Goal: Task Accomplishment & Management: Use online tool/utility

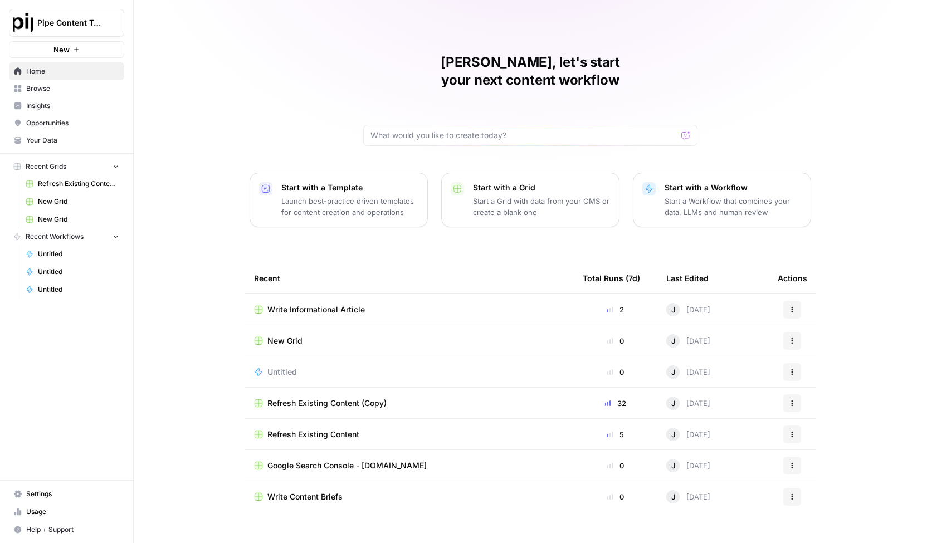
click at [283, 492] on span "Write Content Briefs" at bounding box center [305, 497] width 75 height 11
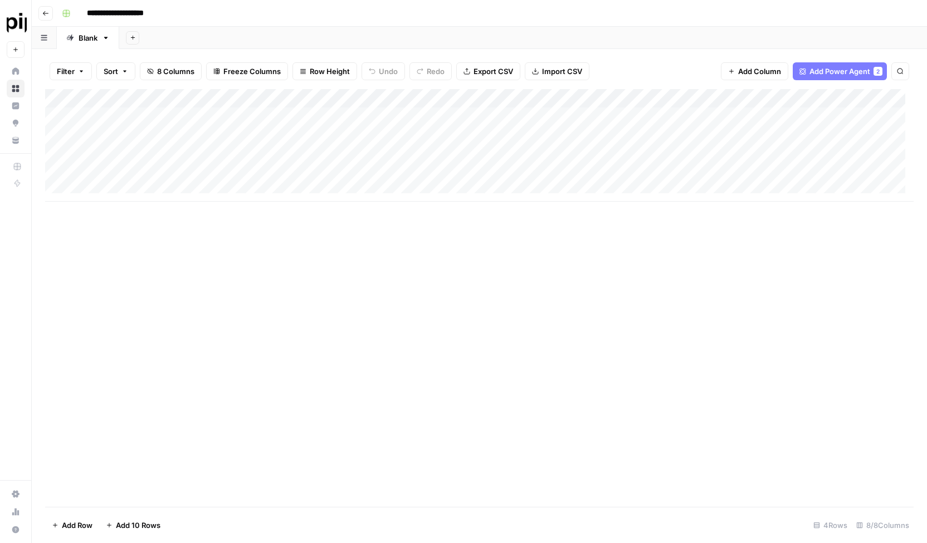
click at [149, 191] on div "Add Column" at bounding box center [479, 145] width 869 height 113
type textarea "**********"
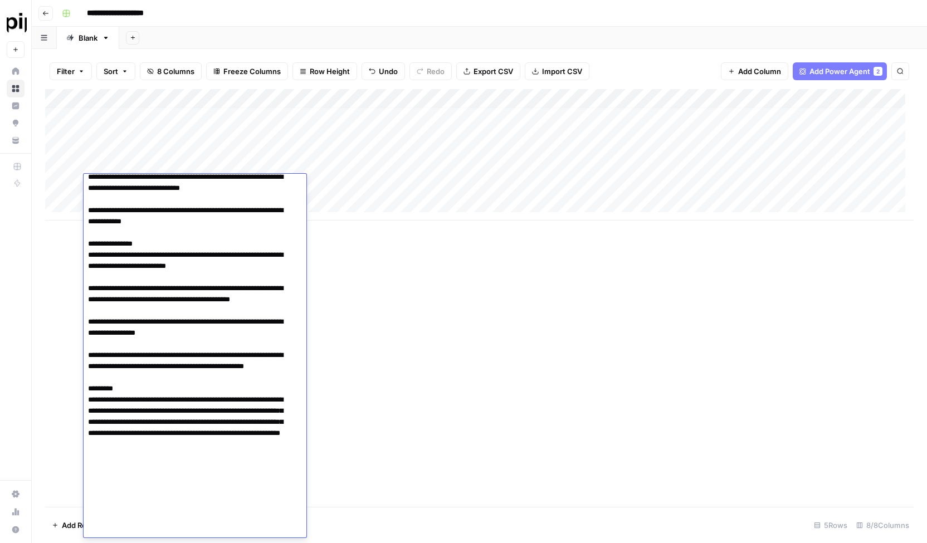
click at [327, 307] on div "Add Column" at bounding box center [479, 298] width 869 height 418
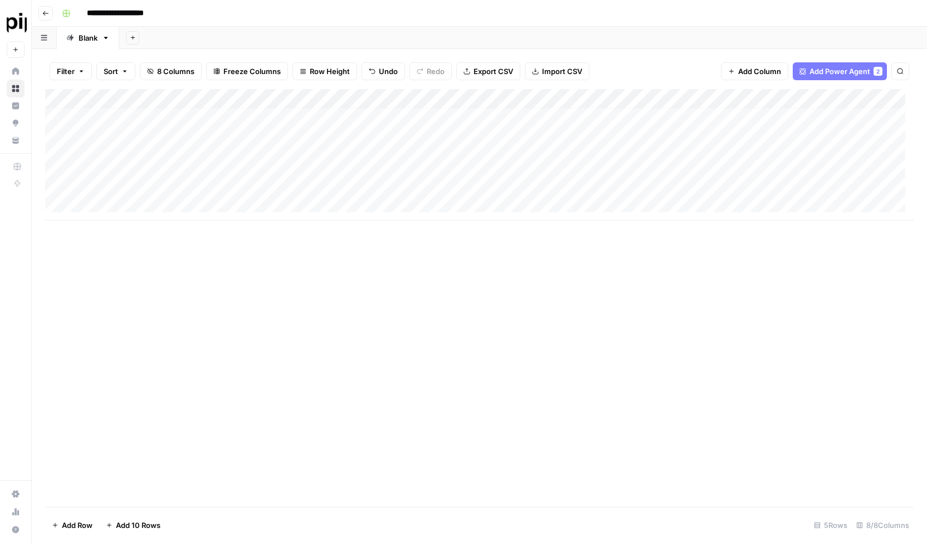
click at [254, 188] on div "Add Column" at bounding box center [479, 155] width 869 height 132
click at [383, 186] on div "Add Column" at bounding box center [479, 155] width 869 height 132
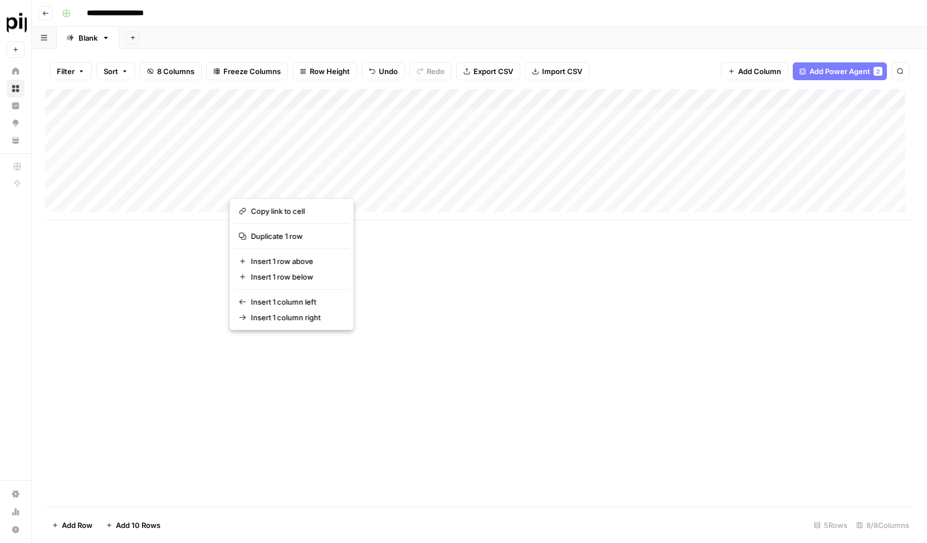
click at [242, 187] on button "button" at bounding box center [312, 184] width 166 height 20
click at [240, 185] on button "button" at bounding box center [312, 184] width 166 height 20
click at [522, 427] on div "Add Column" at bounding box center [479, 298] width 869 height 418
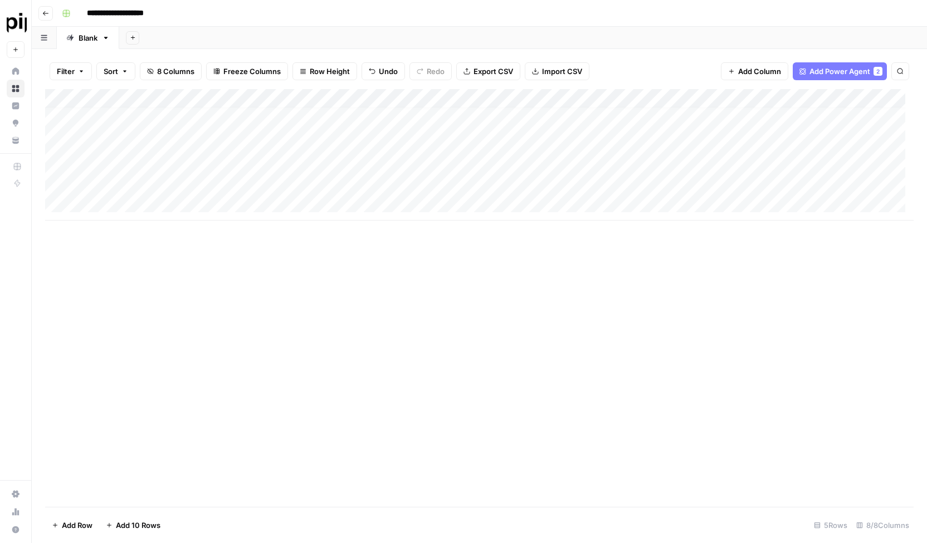
click at [245, 186] on div "Add Column" at bounding box center [479, 155] width 869 height 132
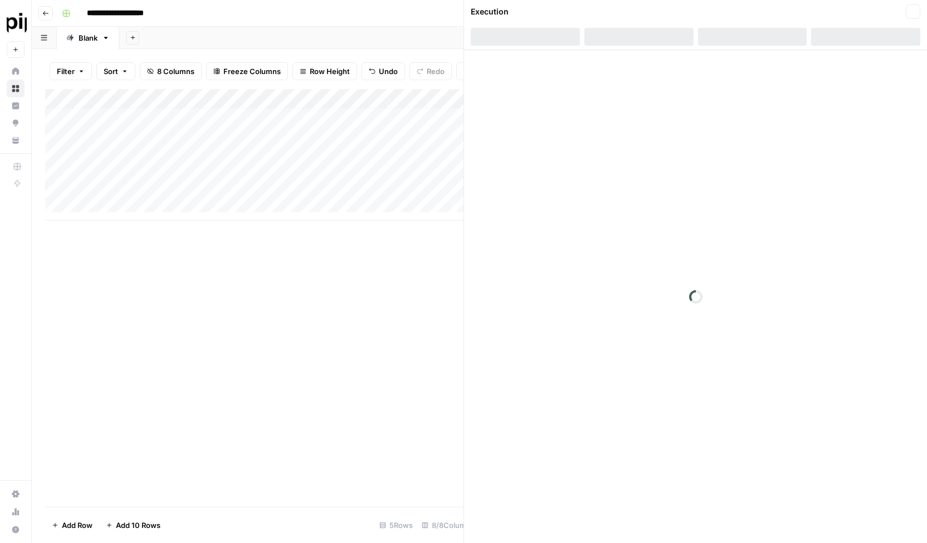
click at [274, 182] on div at bounding box center [312, 184] width 167 height 21
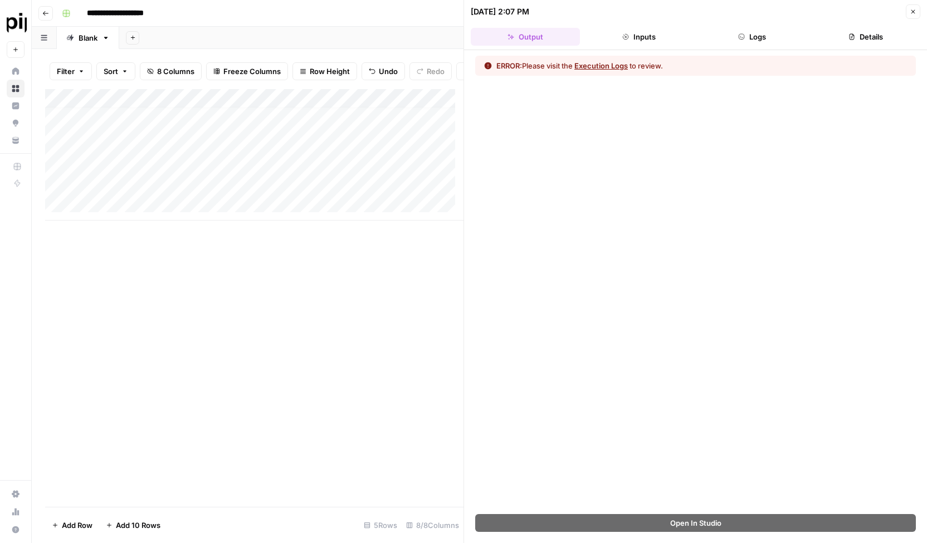
click at [161, 196] on div "Add Column" at bounding box center [254, 155] width 419 height 132
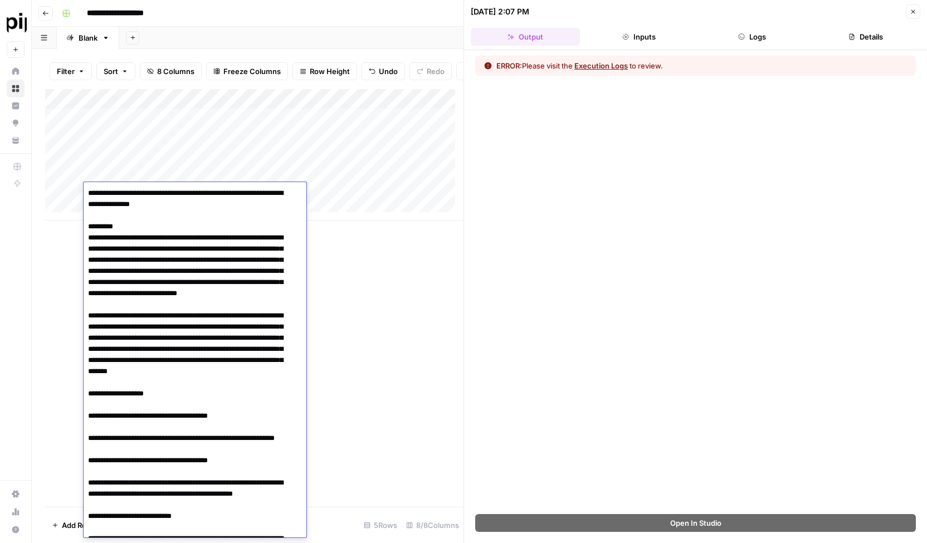
drag, startPoint x: 224, startPoint y: 206, endPoint x: 86, endPoint y: 184, distance: 139.3
click at [86, 184] on div at bounding box center [195, 360] width 223 height 356
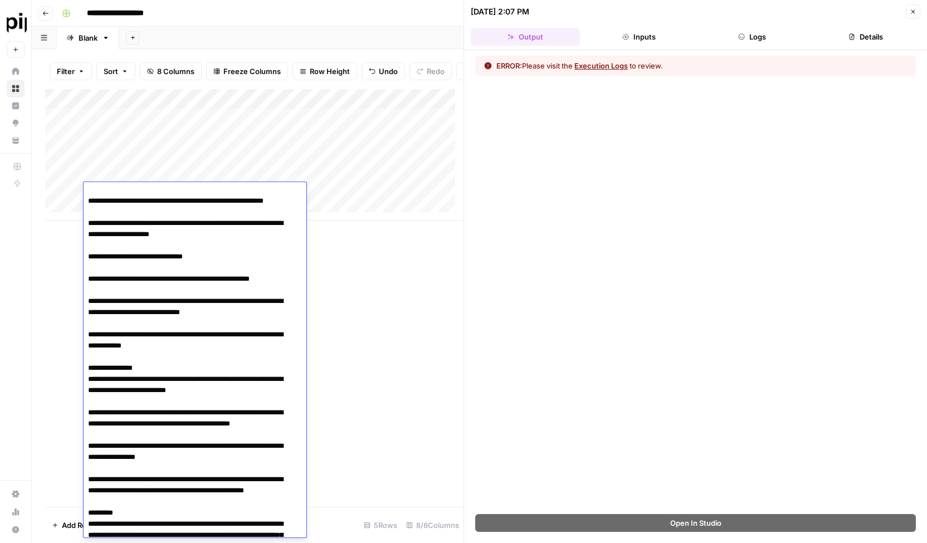
scroll to position [466, 0]
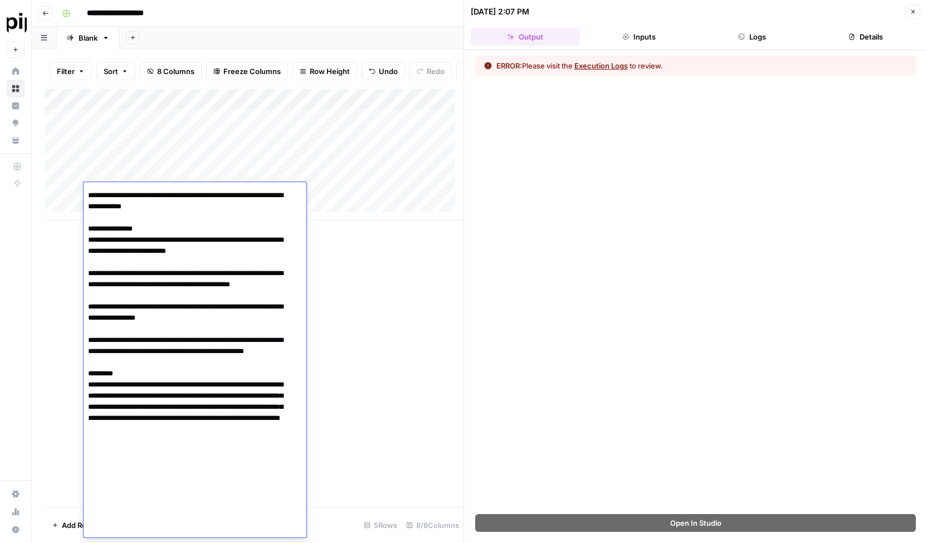
drag, startPoint x: 87, startPoint y: 385, endPoint x: 161, endPoint y: 562, distance: 192.4
click at [161, 543] on html "**********" at bounding box center [463, 271] width 927 height 543
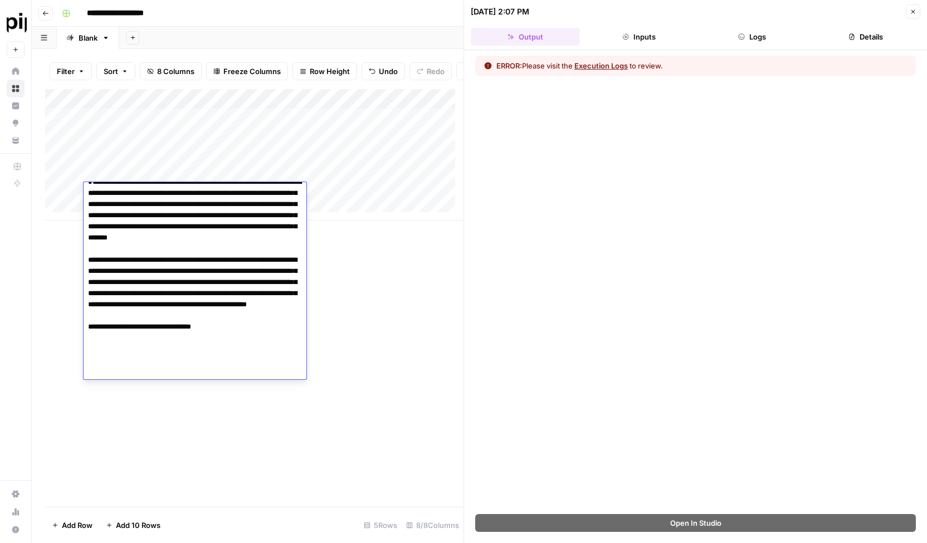
scroll to position [0, 0]
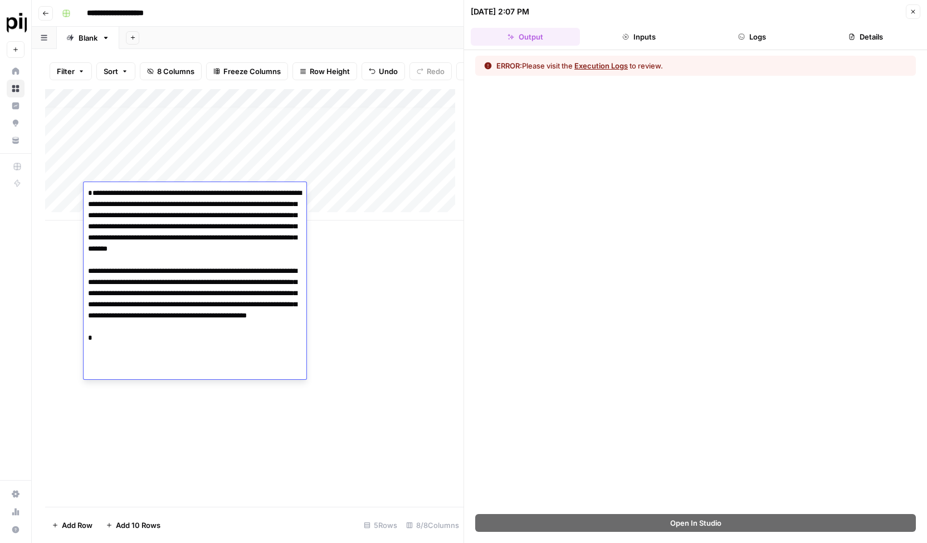
type textarea "**********"
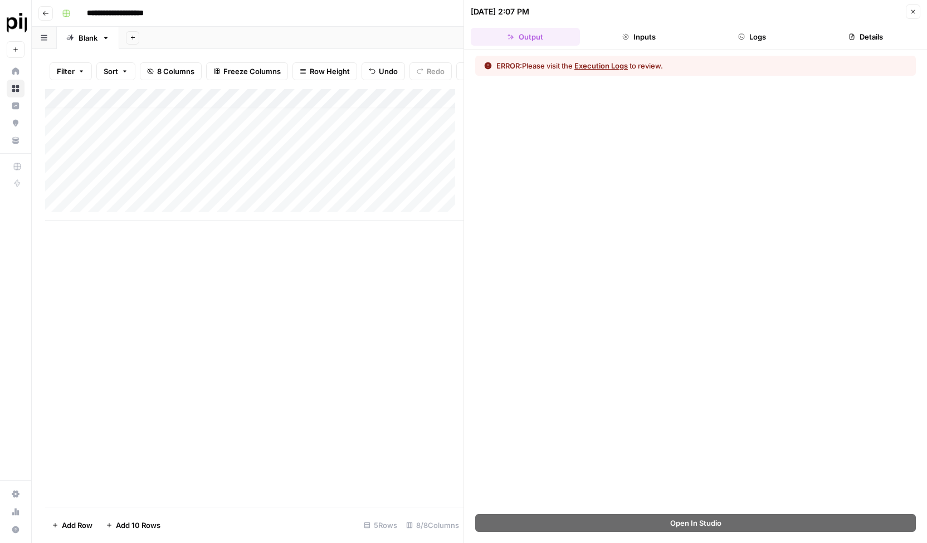
click at [360, 337] on div "Add Column" at bounding box center [254, 298] width 419 height 418
click at [383, 191] on div "Add Column" at bounding box center [254, 155] width 419 height 132
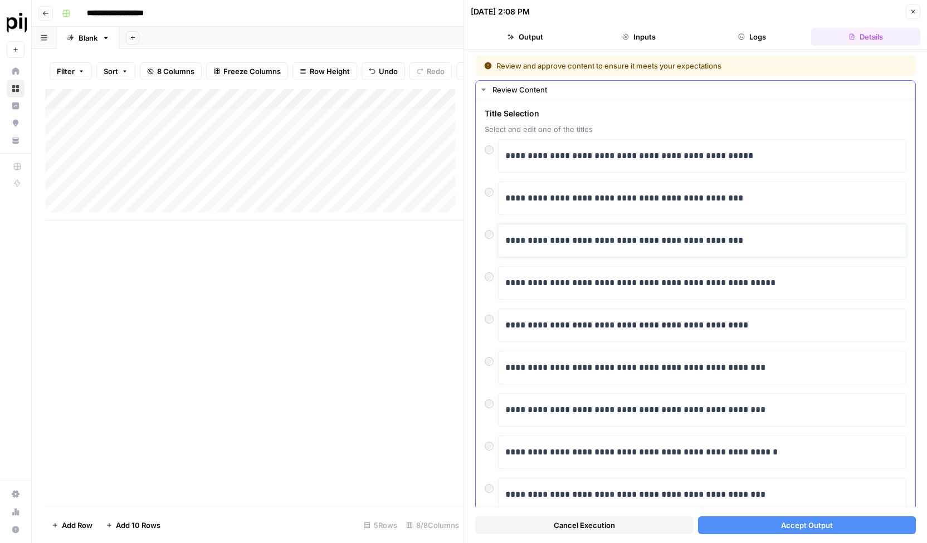
click at [758, 237] on p "**********" at bounding box center [698, 241] width 386 height 14
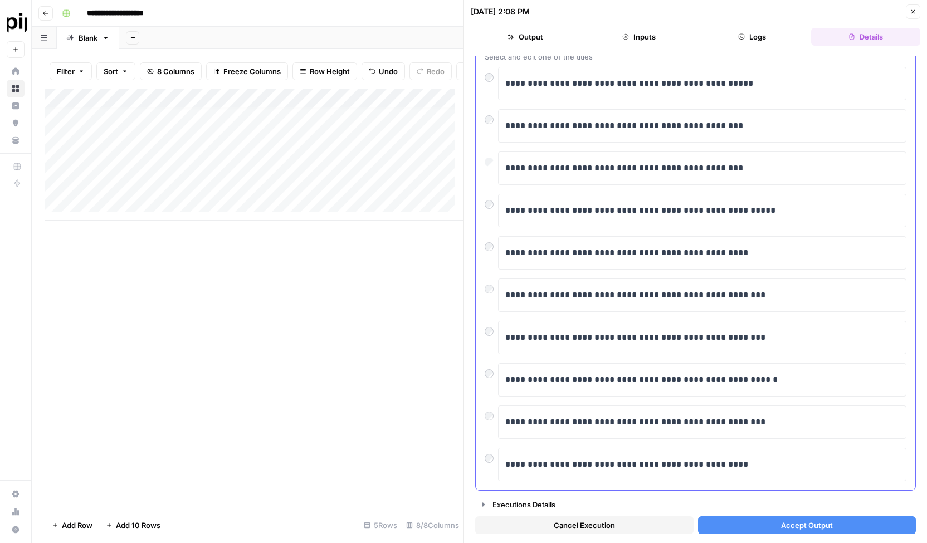
scroll to position [74, 0]
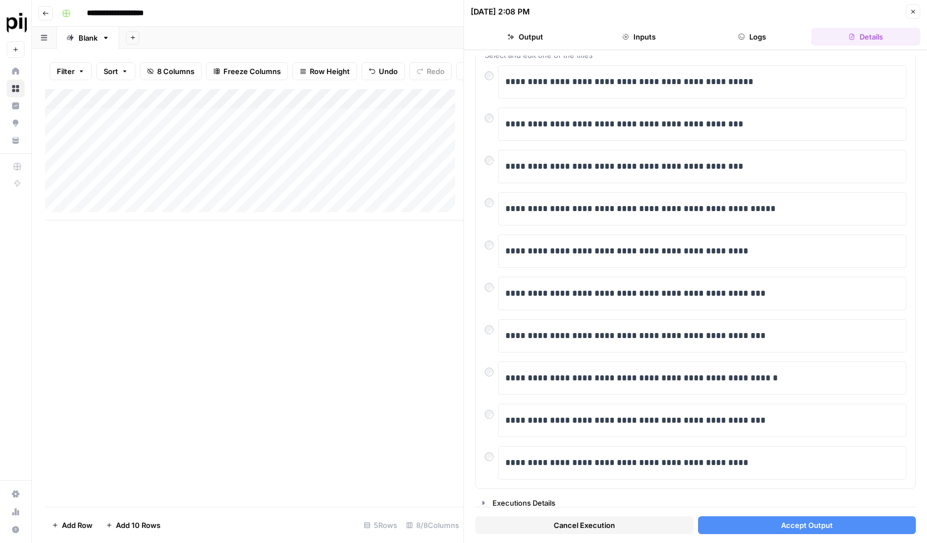
click at [807, 525] on span "Accept Output" at bounding box center [807, 525] width 52 height 11
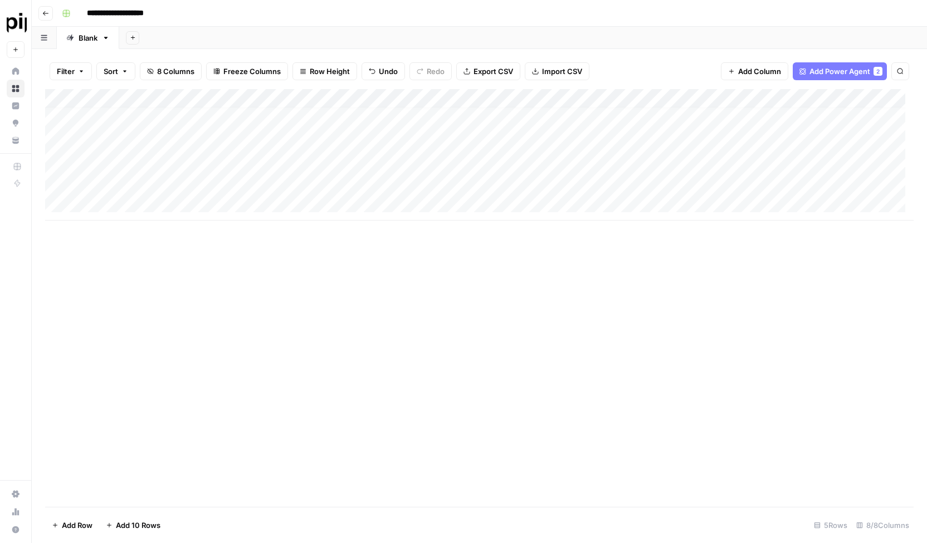
click at [614, 184] on div "Add Column" at bounding box center [479, 155] width 869 height 132
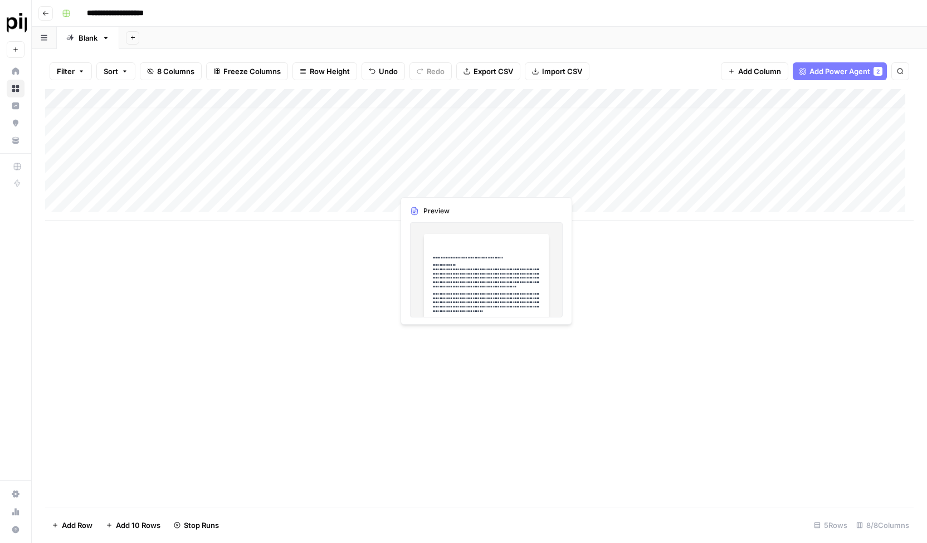
click at [489, 183] on div "Add Column" at bounding box center [479, 155] width 869 height 132
click at [484, 254] on div "Add Column" at bounding box center [479, 298] width 869 height 418
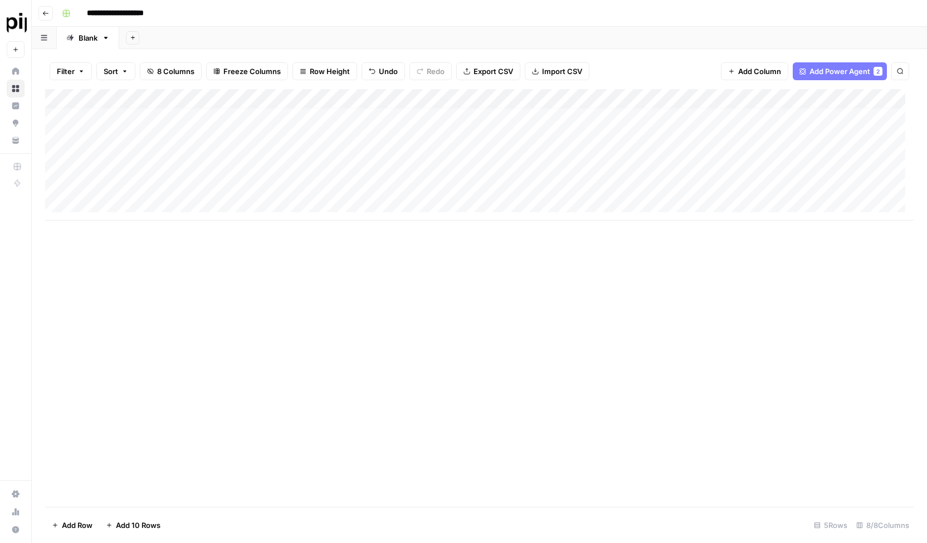
click at [480, 230] on div "Add Column" at bounding box center [479, 298] width 869 height 418
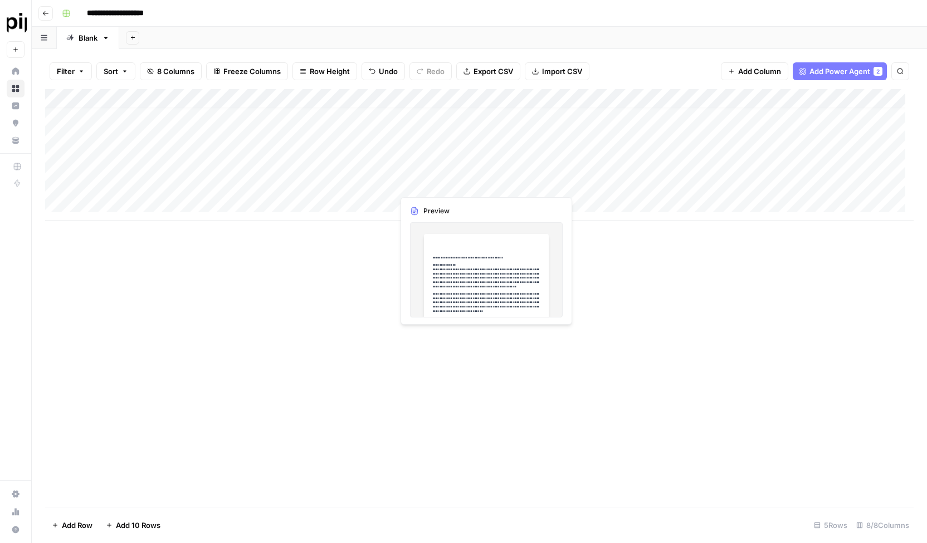
click at [478, 221] on div "Add Column" at bounding box center [479, 155] width 869 height 132
click at [476, 178] on div "Add Column" at bounding box center [479, 164] width 869 height 150
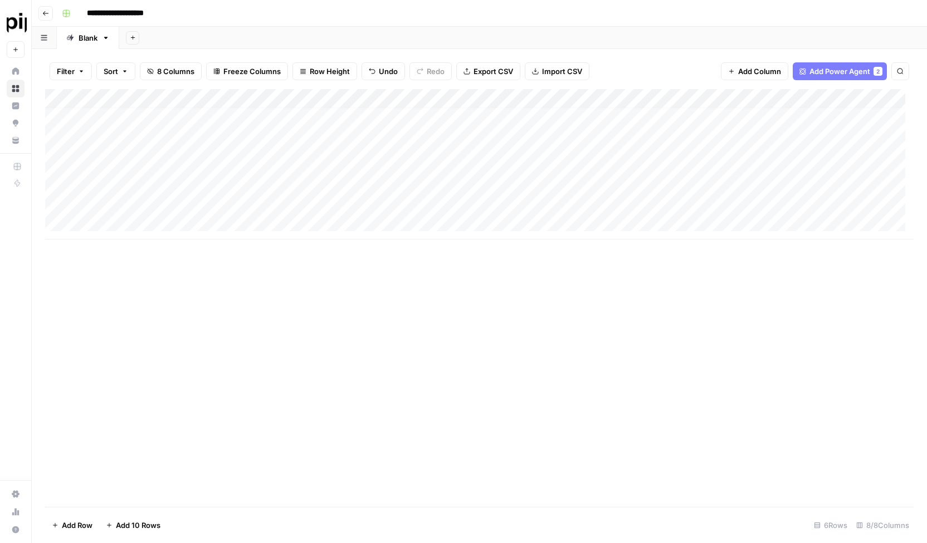
click at [466, 264] on div "Add Column" at bounding box center [479, 298] width 869 height 418
click at [460, 189] on div "Add Column" at bounding box center [479, 164] width 869 height 150
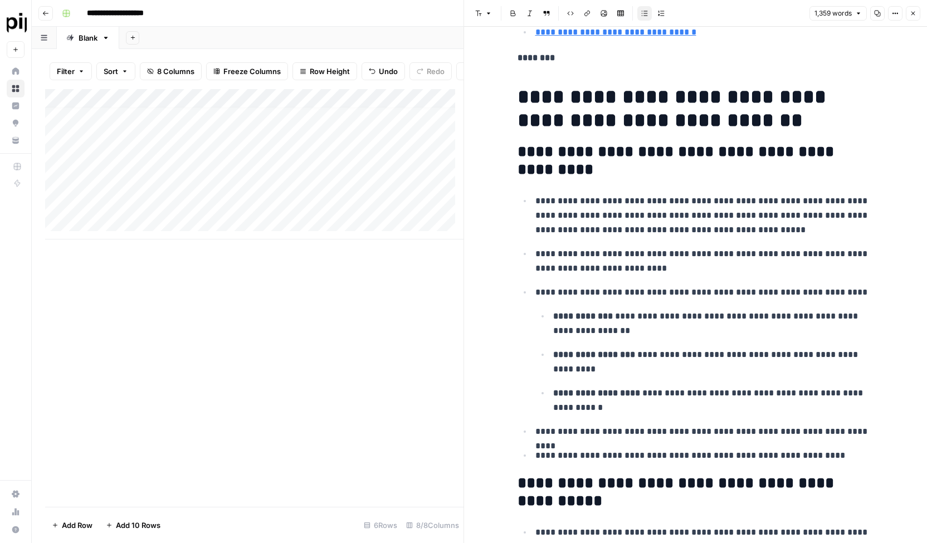
scroll to position [1059, 0]
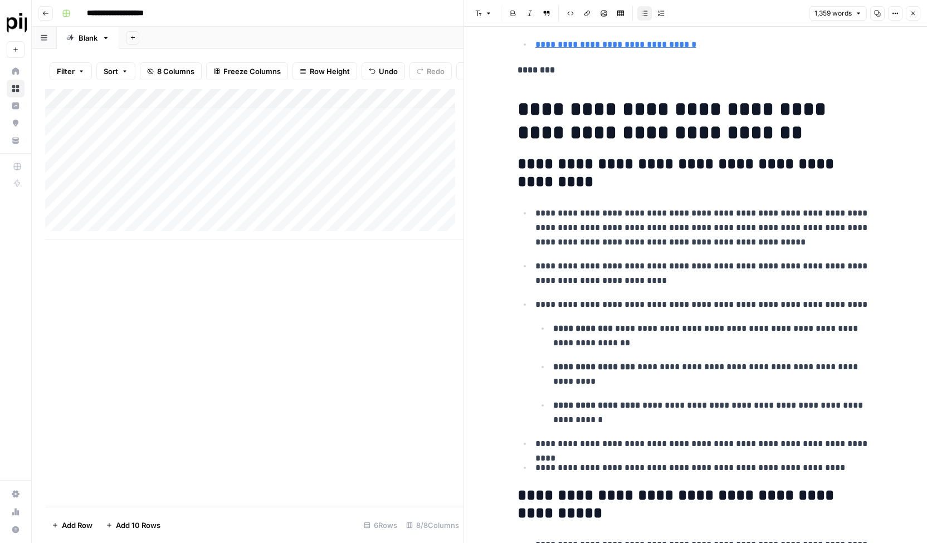
drag, startPoint x: 500, startPoint y: 157, endPoint x: 747, endPoint y: 207, distance: 251.5
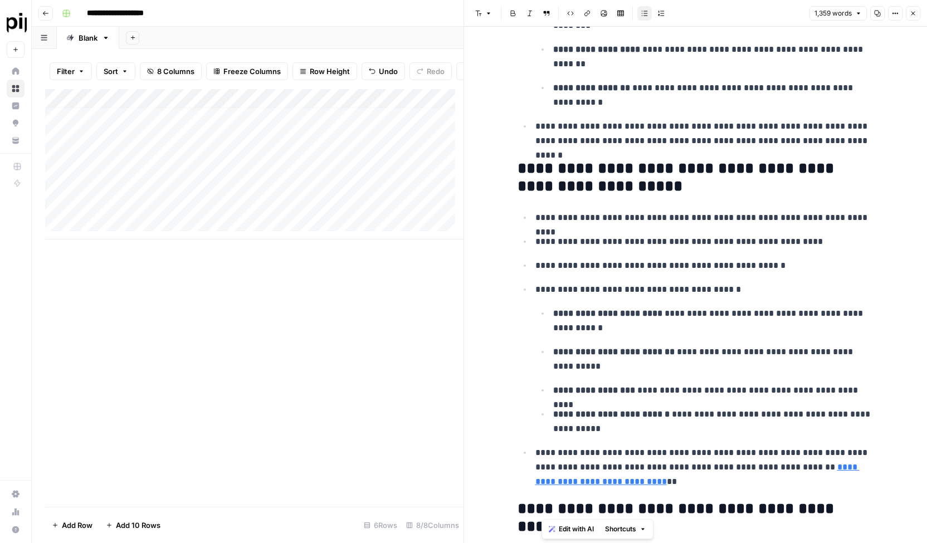
scroll to position [4296, 0]
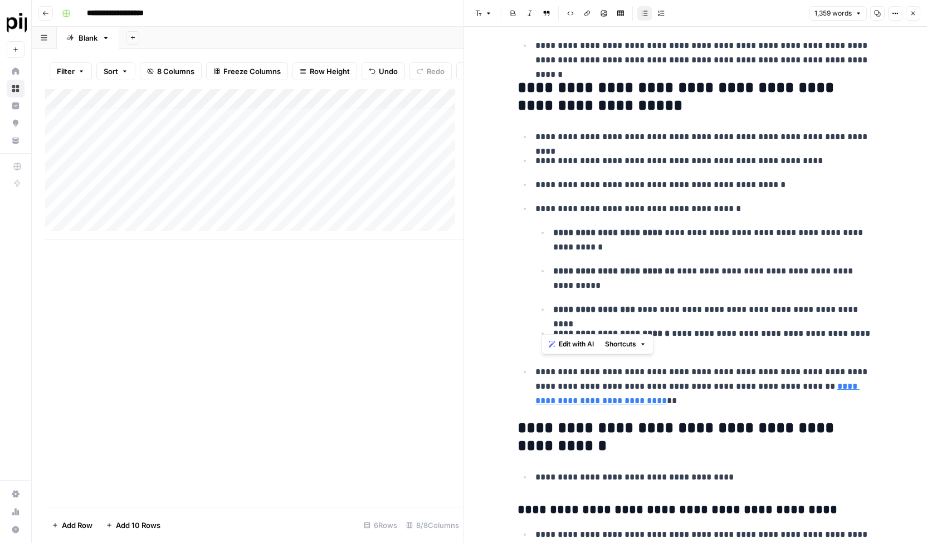
drag, startPoint x: 542, startPoint y: 158, endPoint x: 836, endPoint y: 329, distance: 340.1
copy div "**********"
